Goal: Transaction & Acquisition: Obtain resource

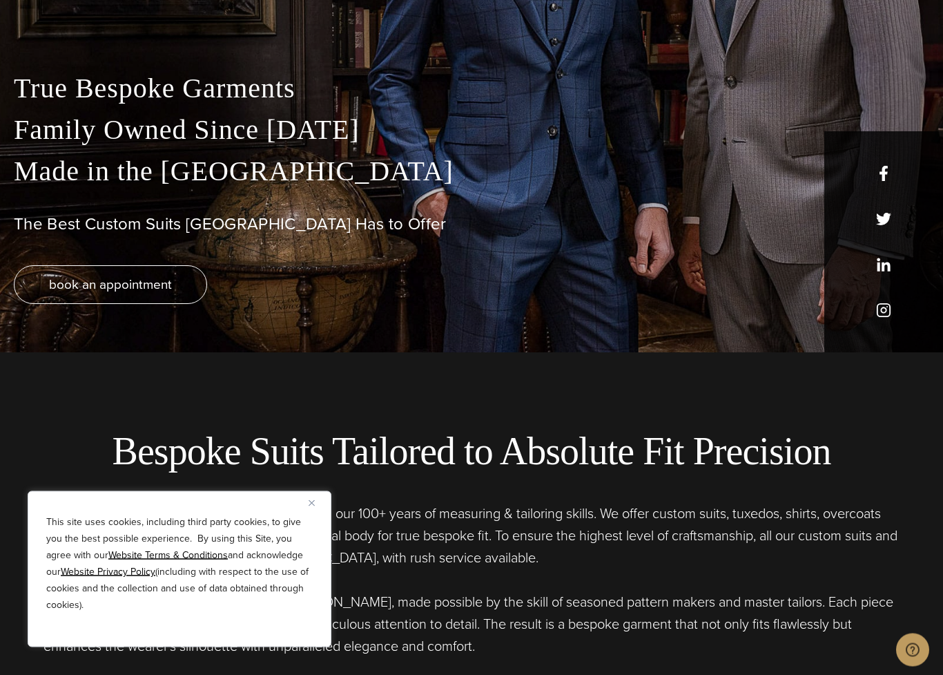
scroll to position [323, 0]
click at [313, 503] on img "Close" at bounding box center [312, 503] width 6 height 6
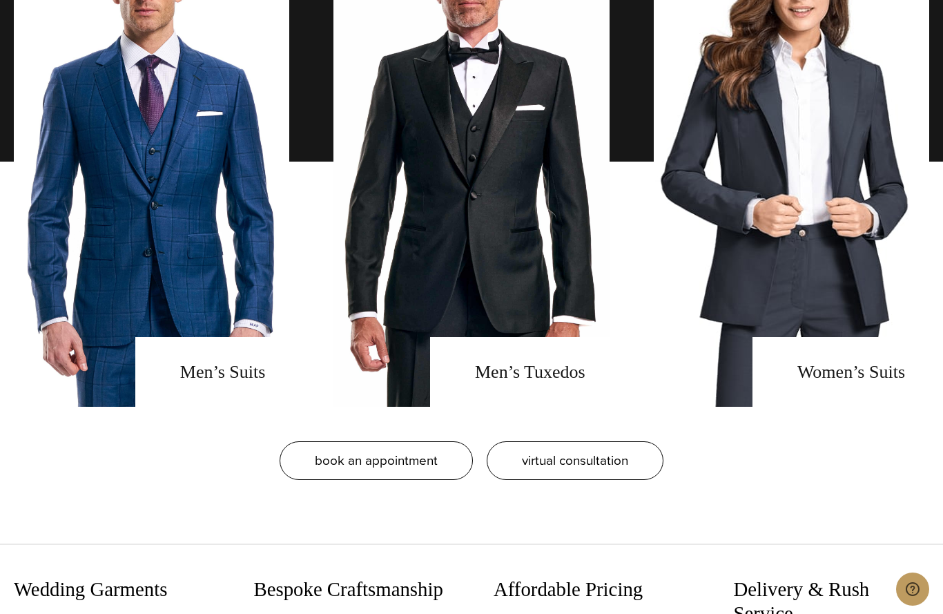
scroll to position [1164, 0]
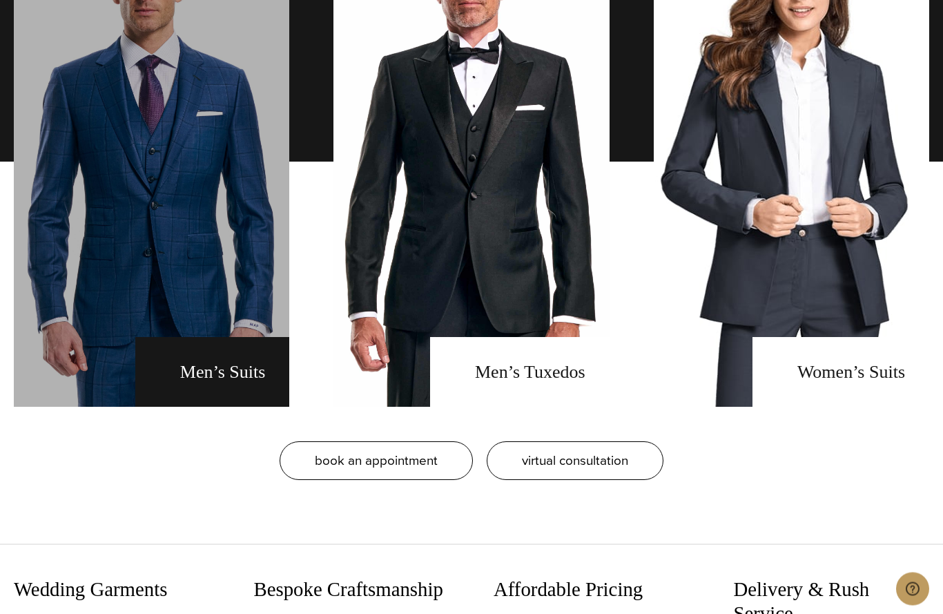
click at [238, 376] on link "men's suits" at bounding box center [152, 162] width 276 height 490
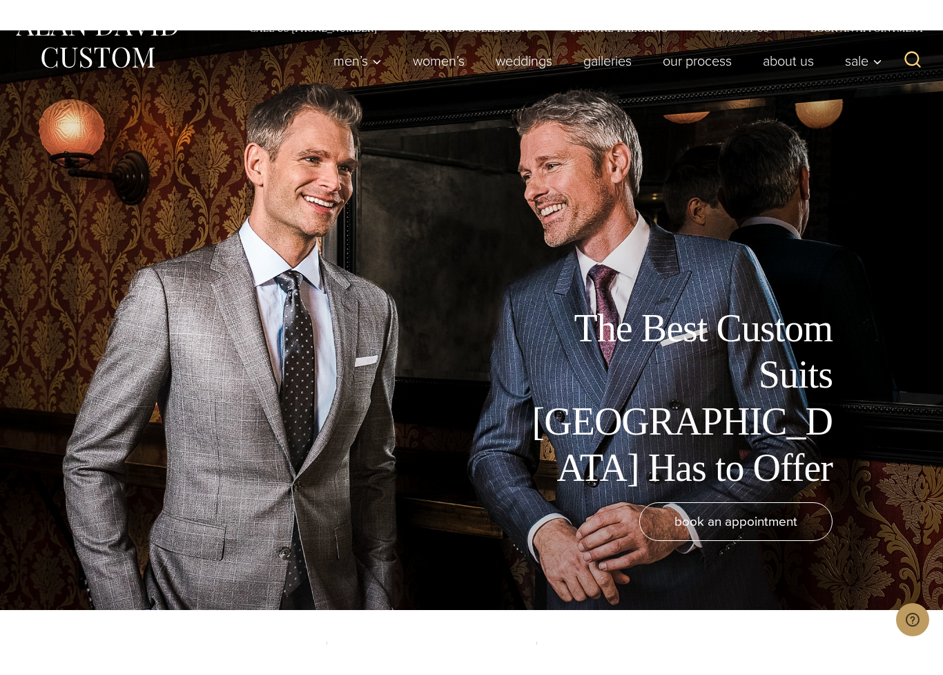
scroll to position [35, 0]
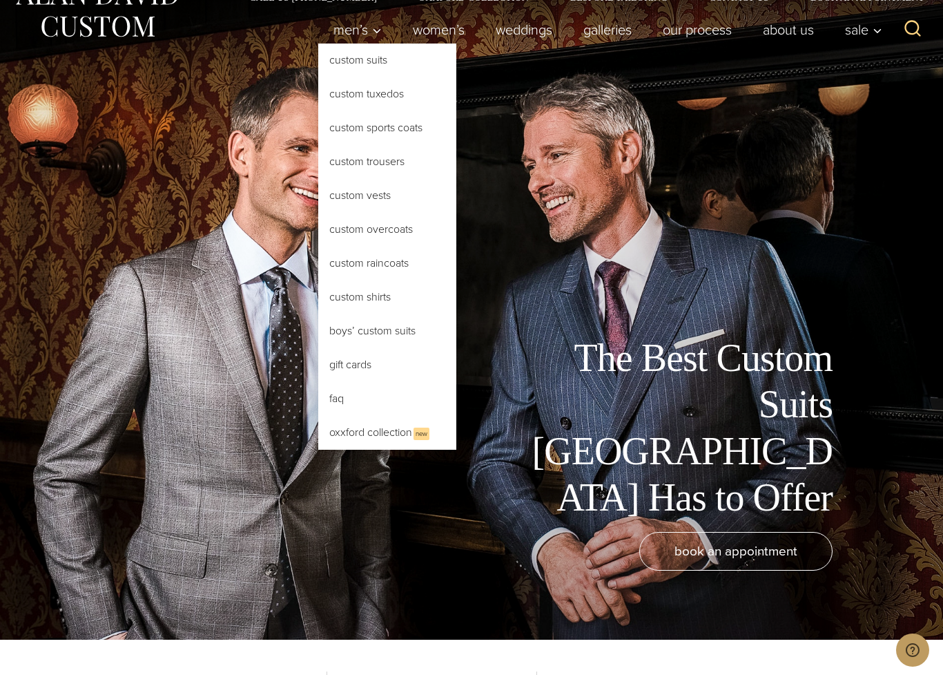
click at [366, 61] on link "Custom Suits" at bounding box center [387, 60] width 138 height 33
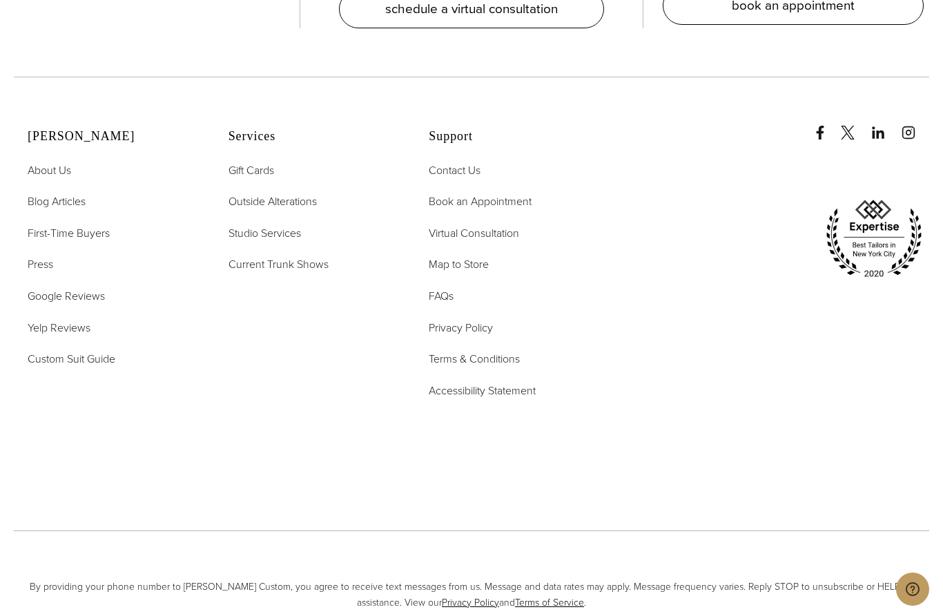
scroll to position [8319, 0]
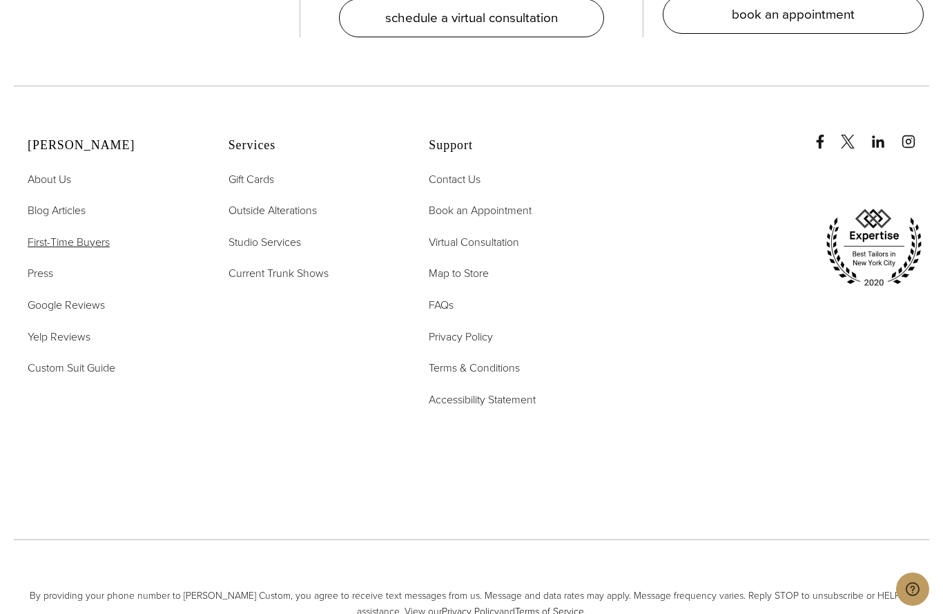
click at [99, 234] on span "First-Time Buyers" at bounding box center [69, 242] width 82 height 16
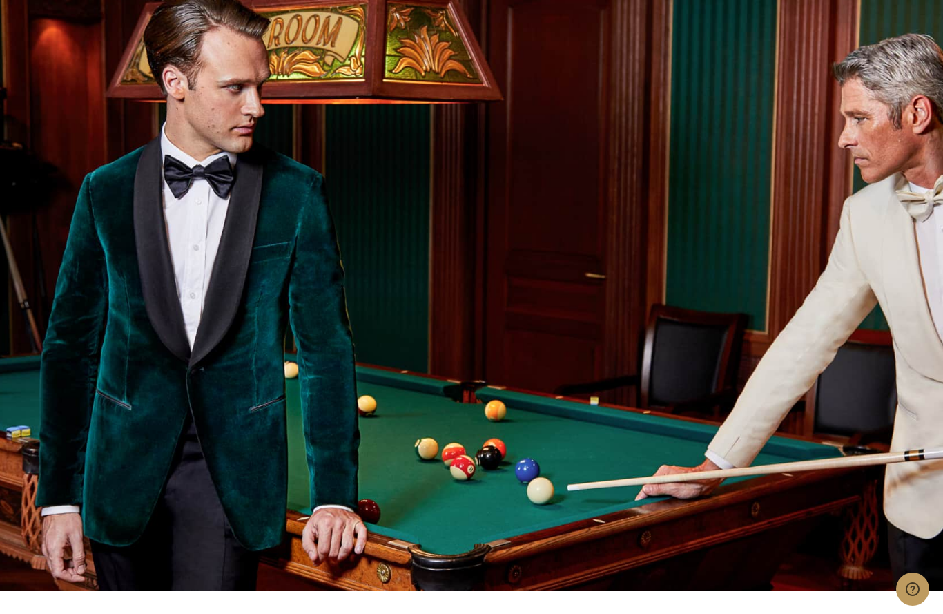
scroll to position [1608, 0]
